Goal: Task Accomplishment & Management: Manage account settings

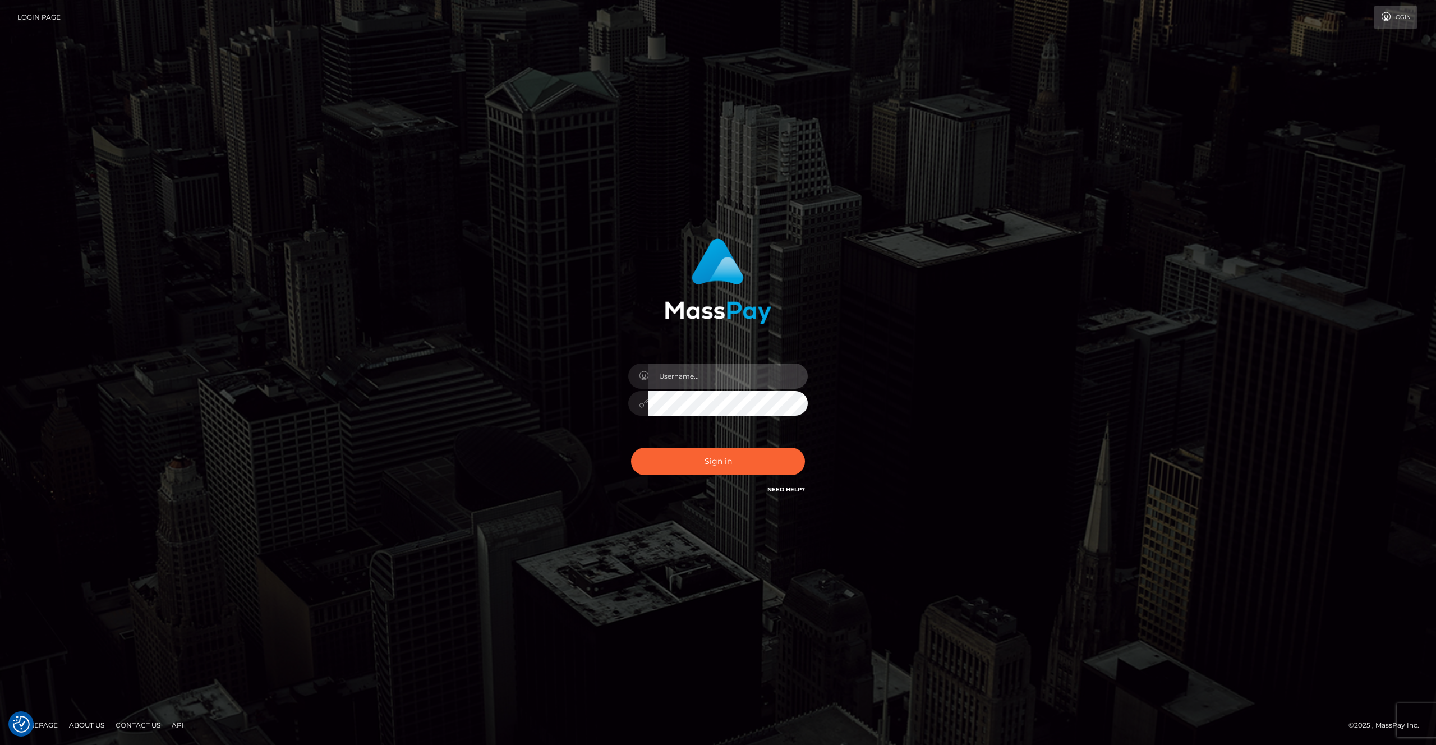
click at [689, 375] on input "text" at bounding box center [727, 375] width 159 height 25
click at [0, 744] on com-1password-button at bounding box center [0, 745] width 0 height 0
type input "[PERSON_NAME].throne"
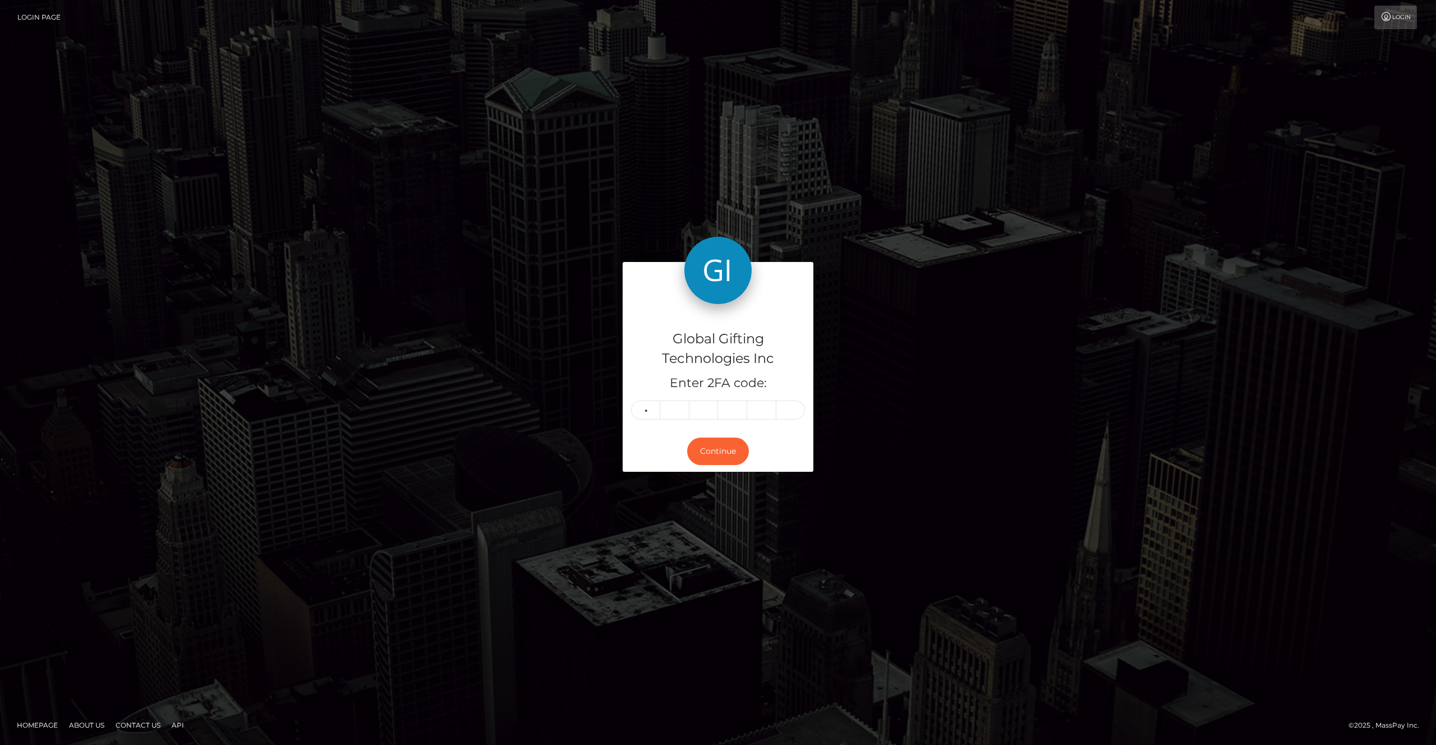
type input "8"
type input "6"
type input "4"
type input "6"
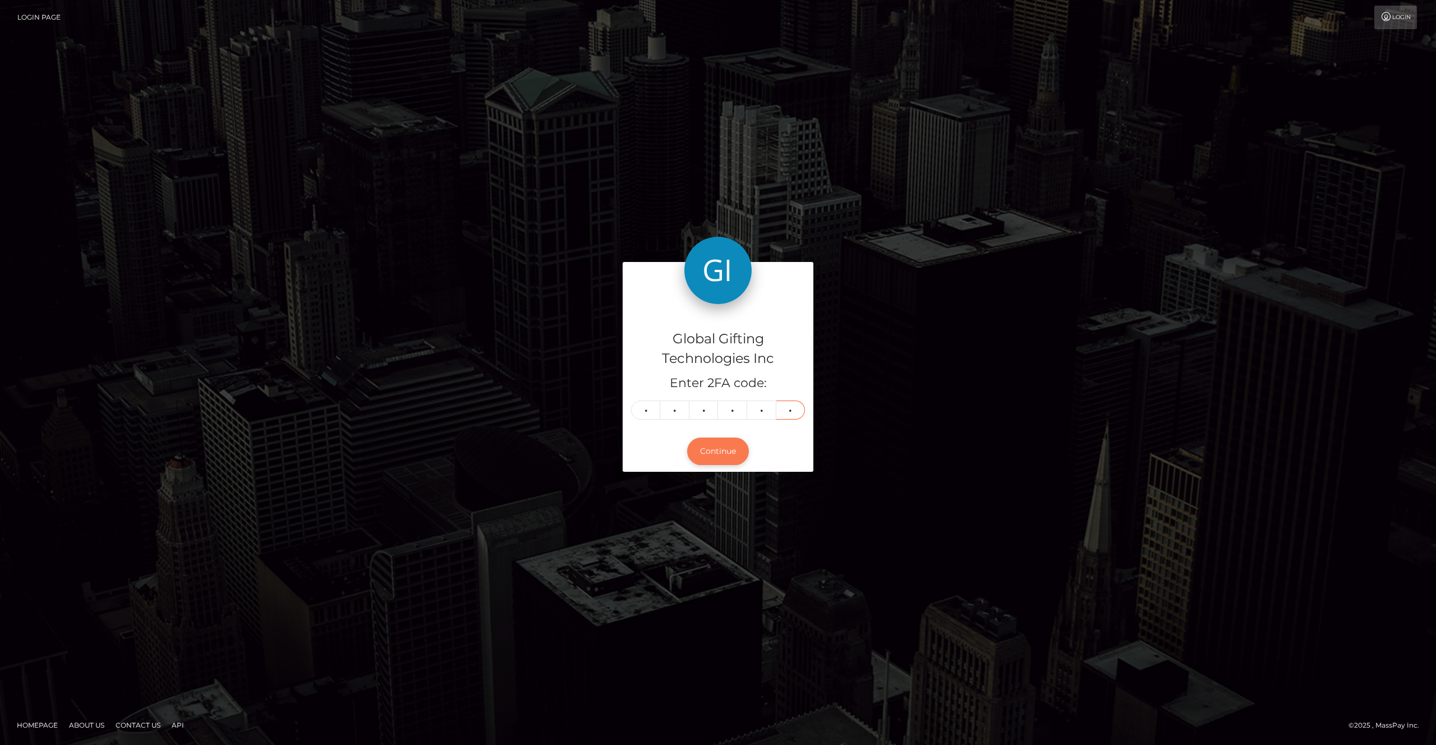
type input "2"
click at [732, 448] on button "Continue" at bounding box center [718, 450] width 62 height 27
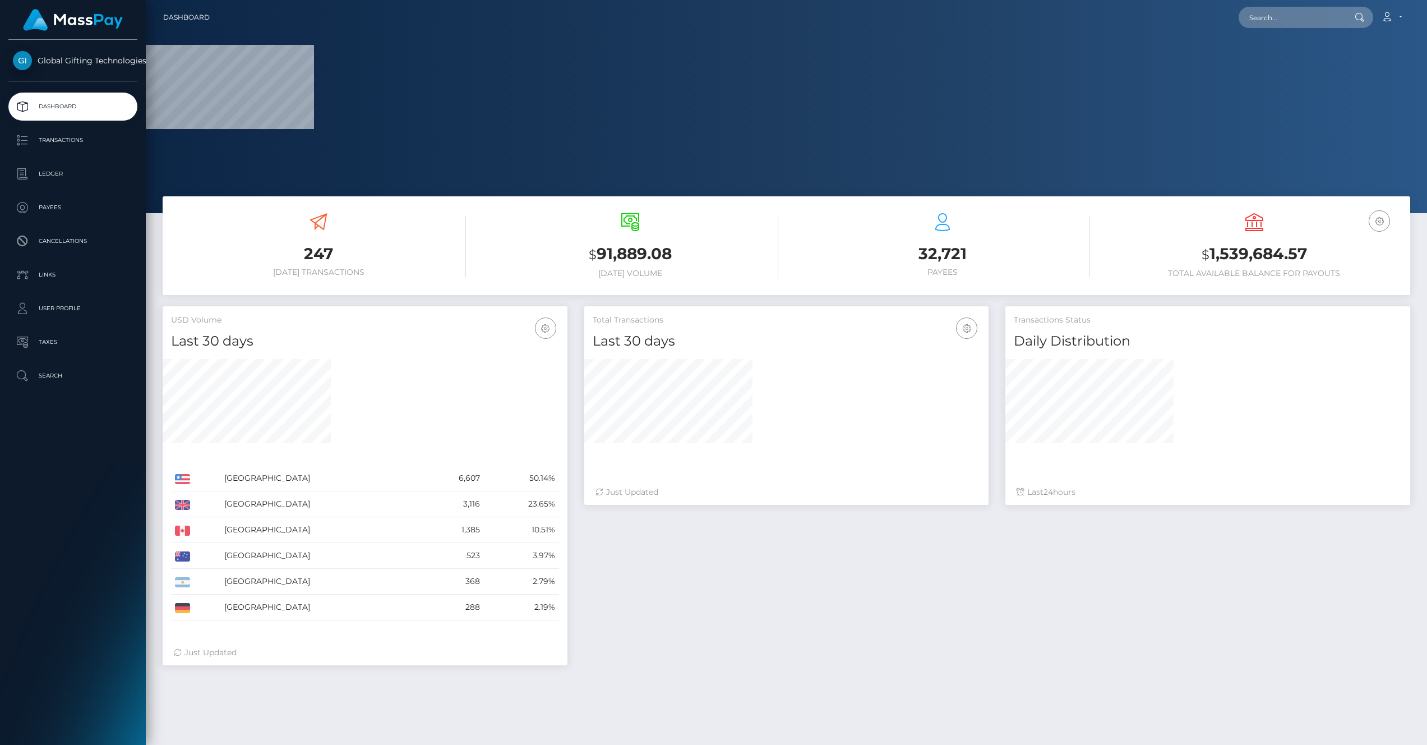
scroll to position [213, 1282]
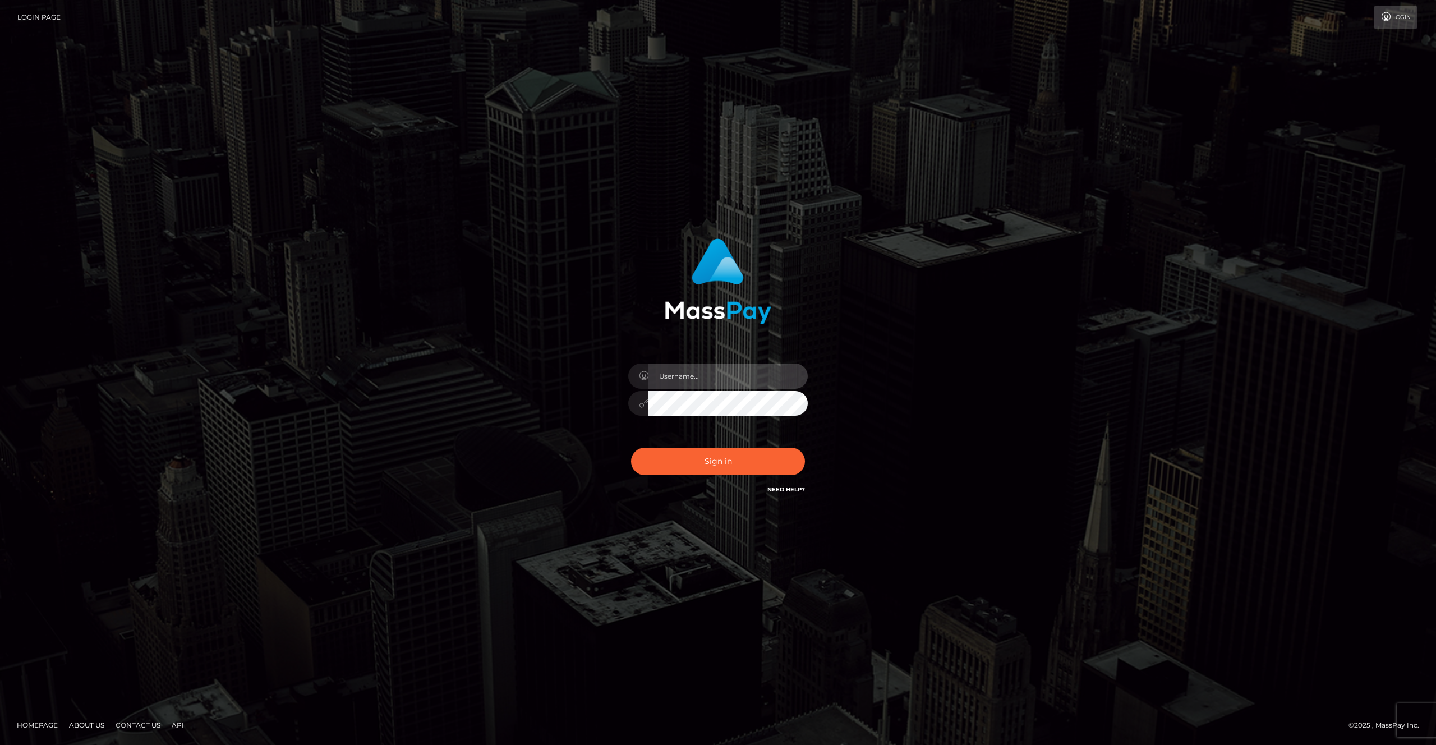
click at [782, 366] on input "text" at bounding box center [727, 375] width 159 height 25
type input "rakshit.throne"
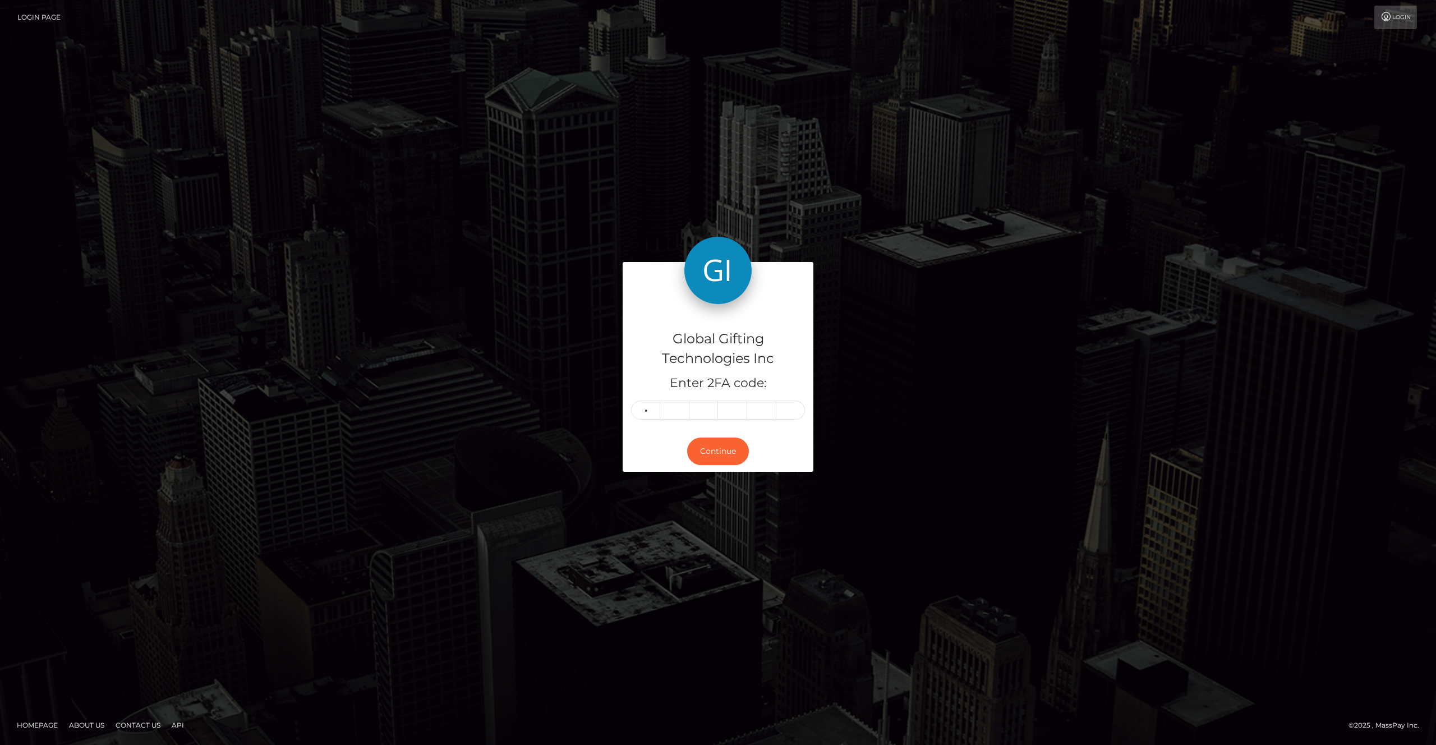
type input "1"
type input "7"
type input "8"
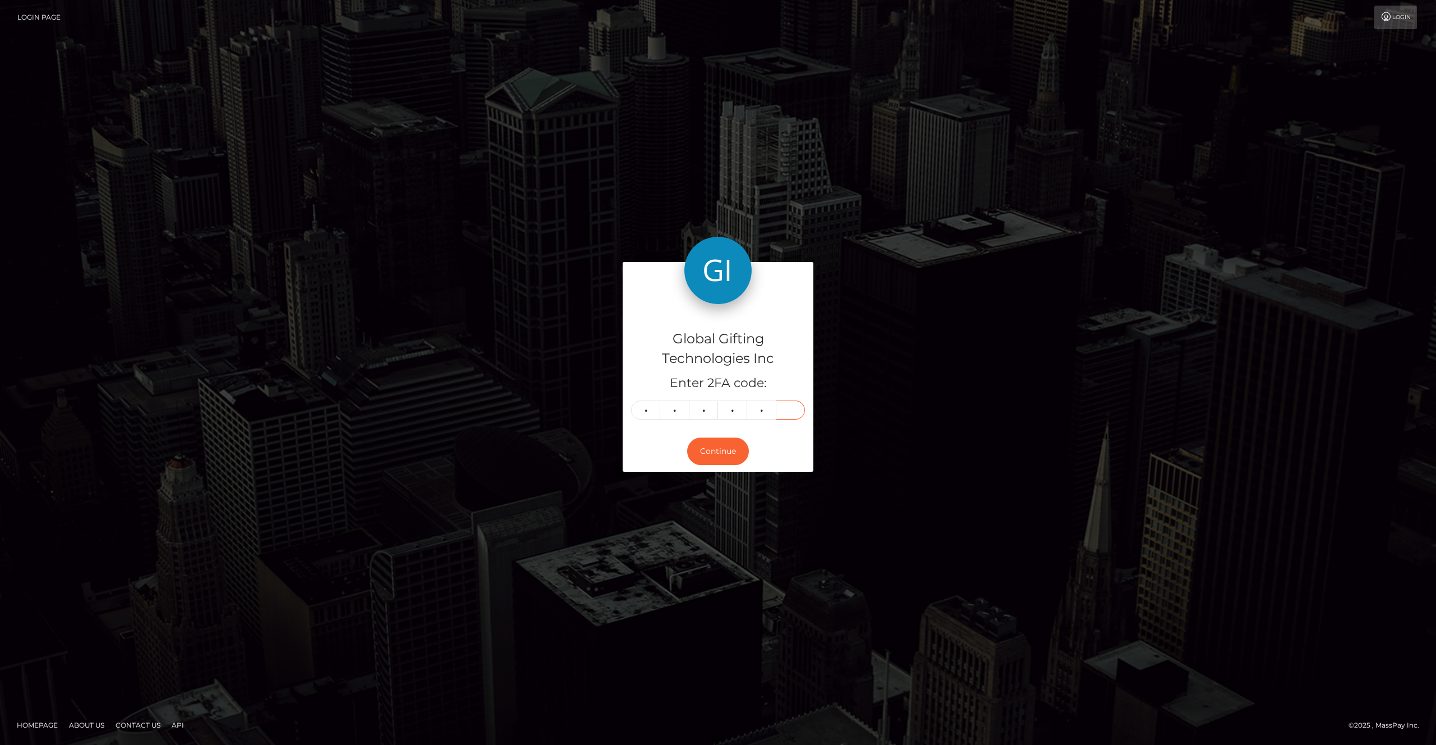
type input "4"
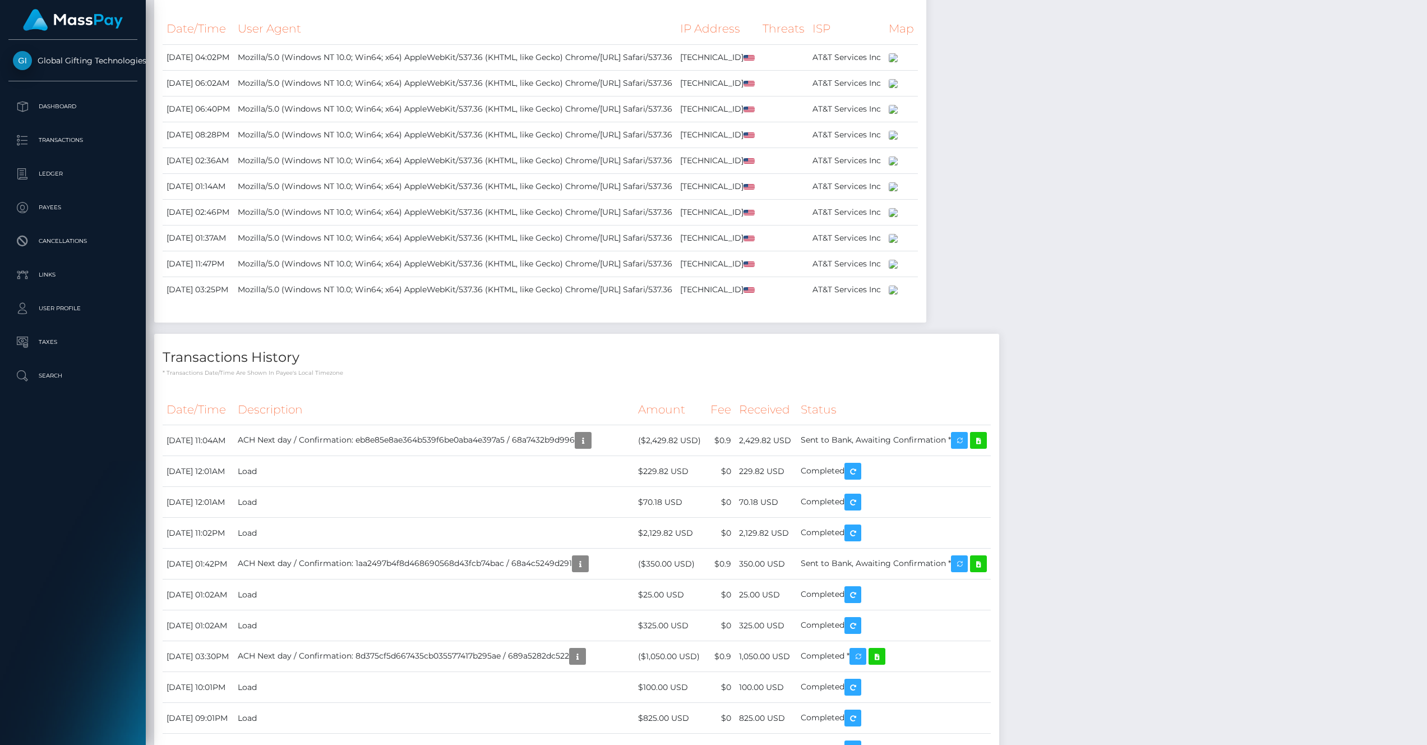
scroll to position [1889, 0]
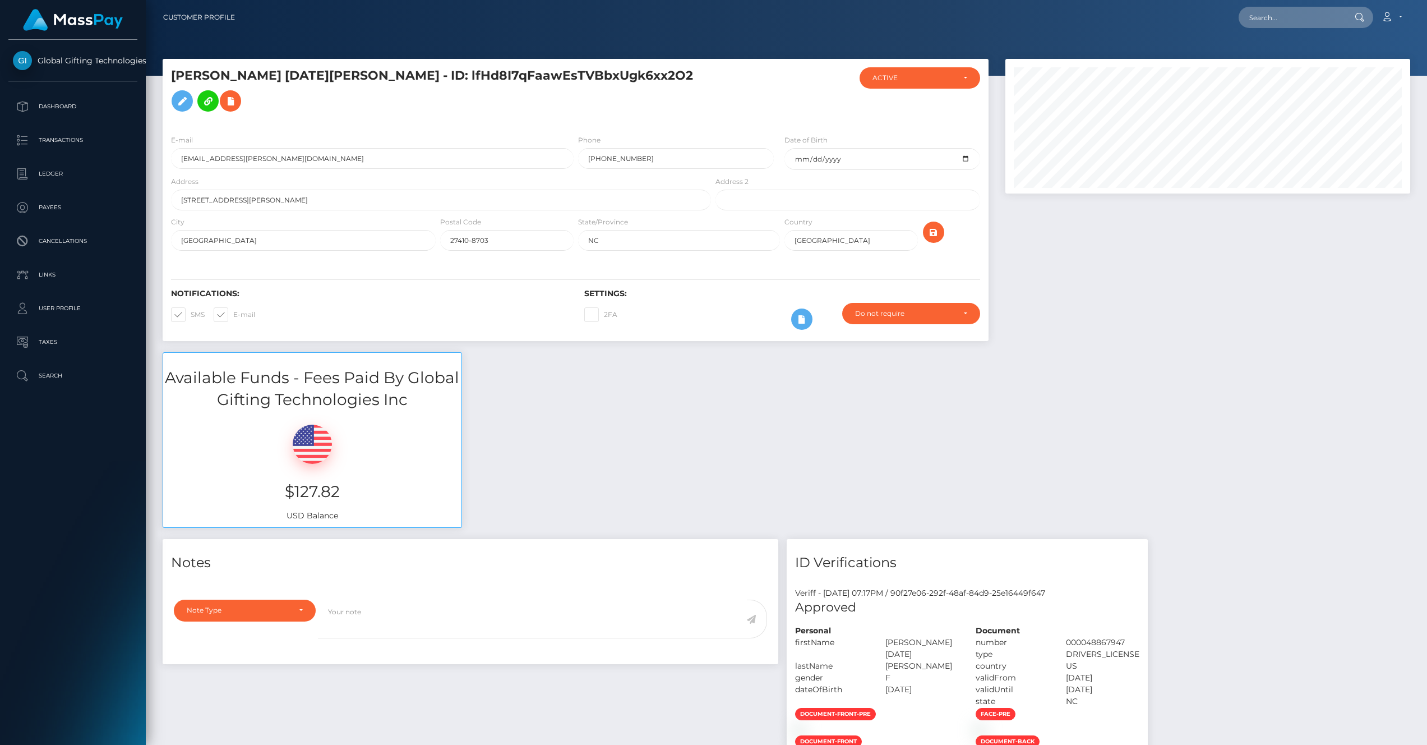
scroll to position [135, 405]
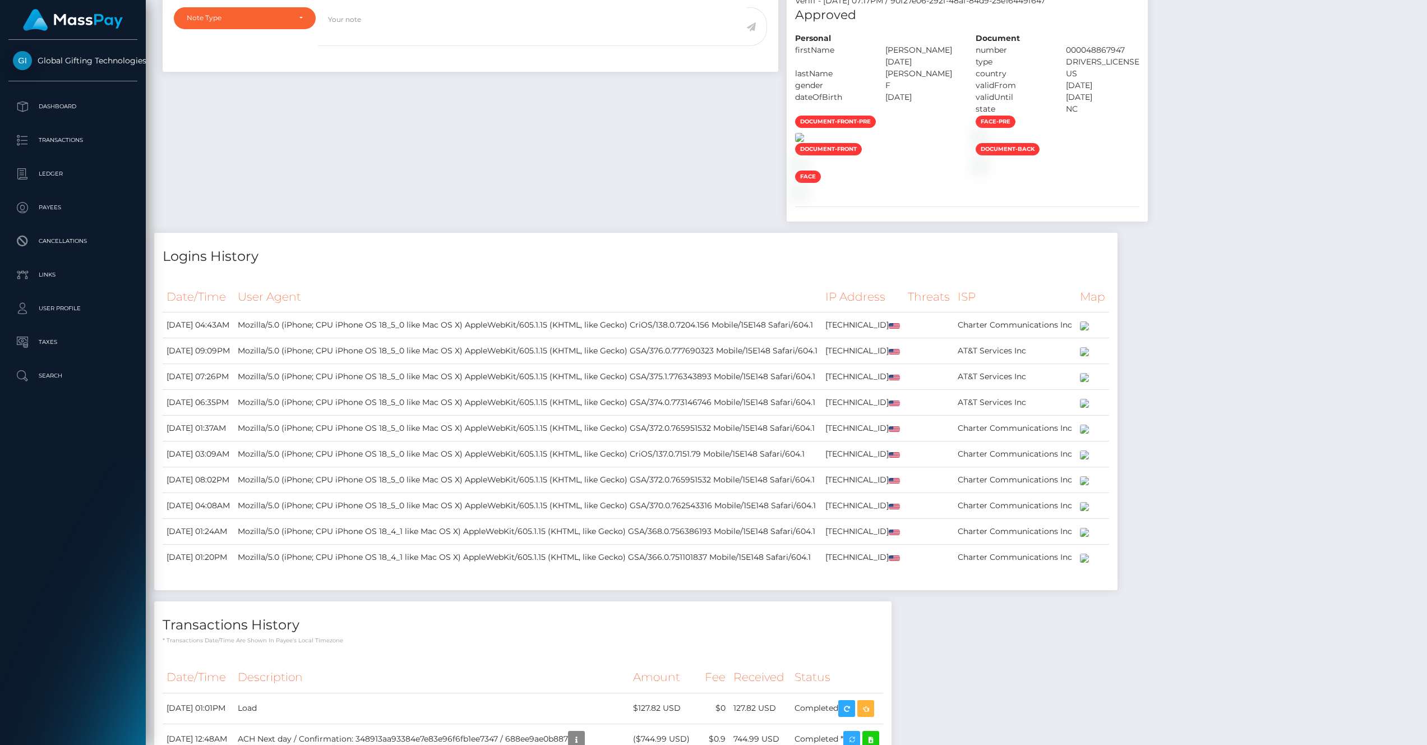
scroll to position [135, 405]
